Goal: Find specific page/section: Find specific page/section

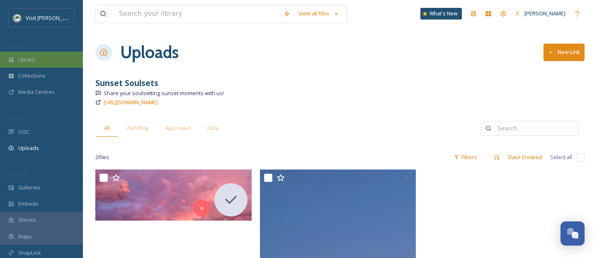
click at [34, 56] on span "Library" at bounding box center [26, 60] width 17 height 8
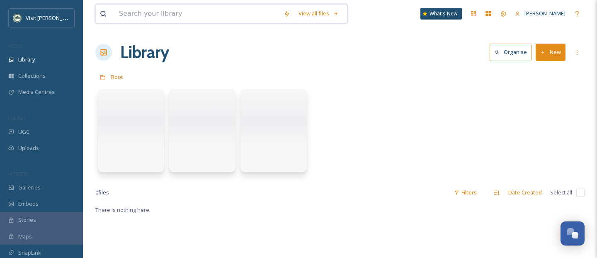
click at [158, 9] on input at bounding box center [197, 14] width 165 height 18
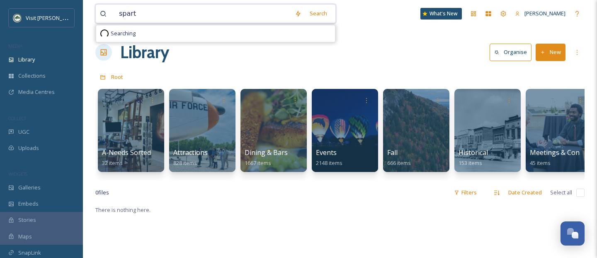
type input "spart"
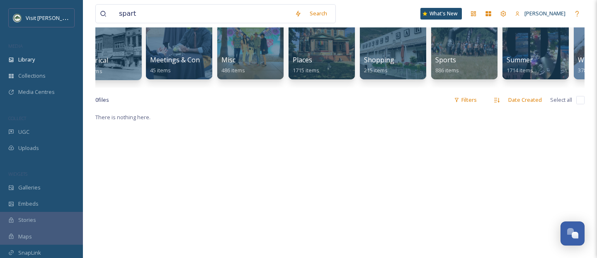
scroll to position [0, 381]
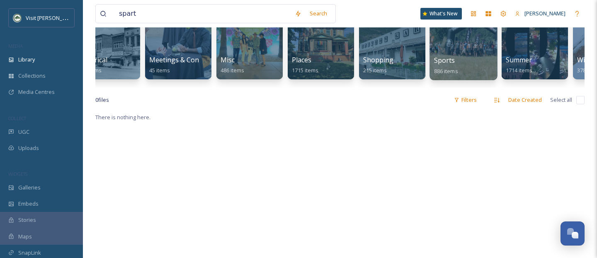
click at [454, 49] on div at bounding box center [464, 37] width 68 height 85
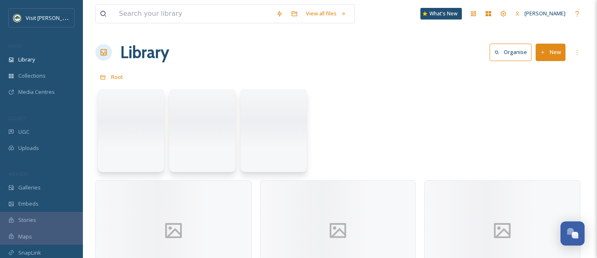
scroll to position [2, 0]
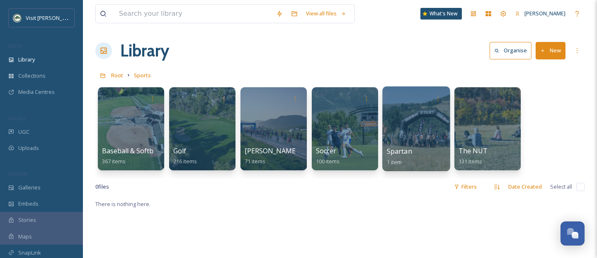
click at [398, 111] on div at bounding box center [416, 128] width 68 height 85
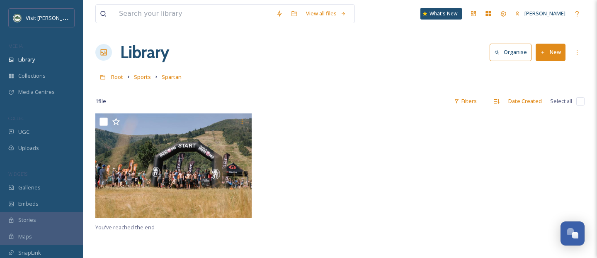
scroll to position [16, 0]
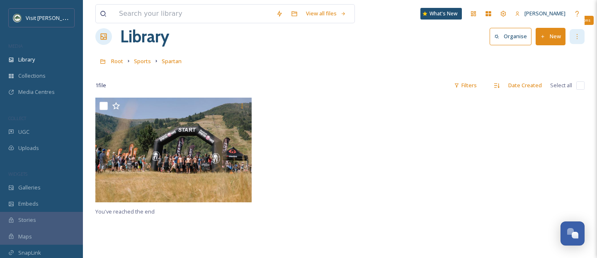
click at [578, 37] on icon at bounding box center [577, 36] width 7 height 7
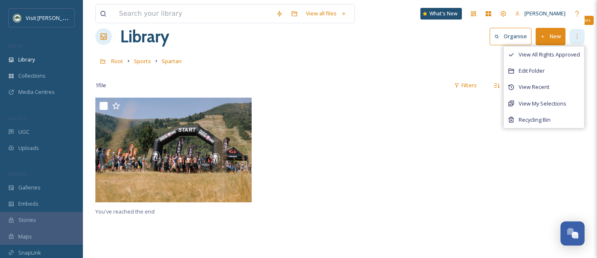
click at [578, 37] on icon at bounding box center [577, 36] width 7 height 7
